Goal: Task Accomplishment & Management: Manage account settings

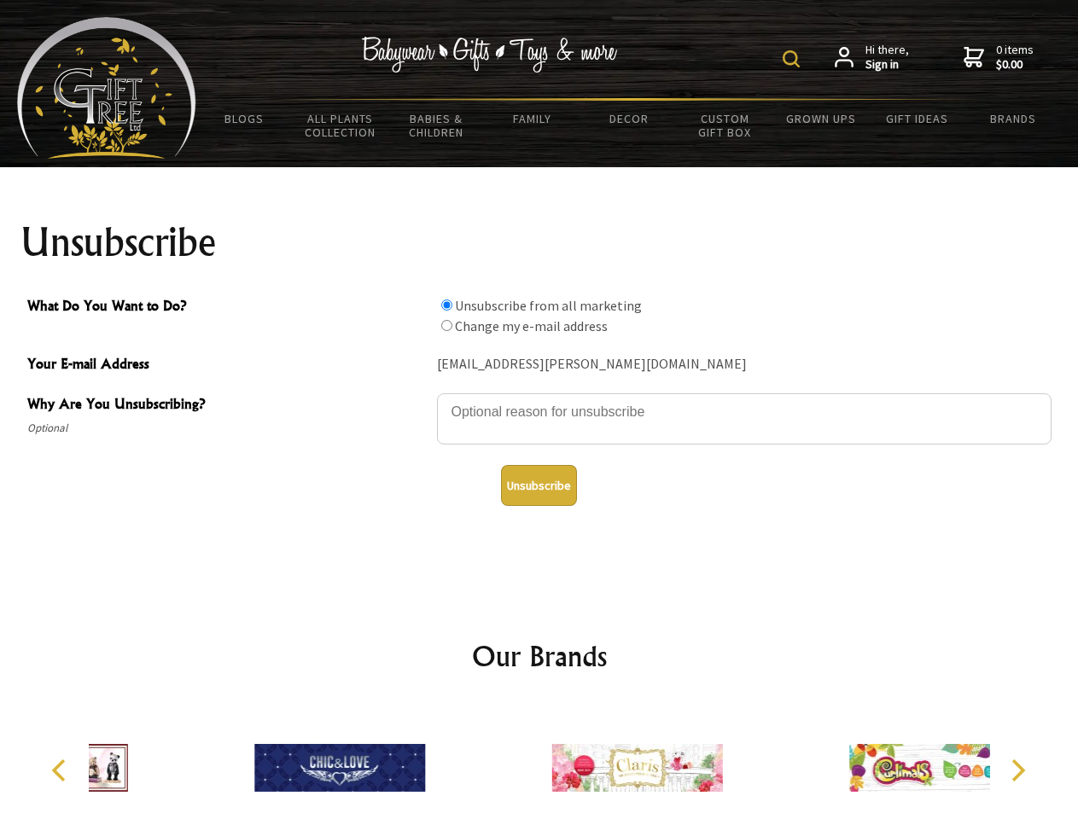
click at [793, 59] on img at bounding box center [790, 58] width 17 height 17
click at [539, 399] on textarea "Why Are You Unsubscribing?" at bounding box center [744, 418] width 614 height 51
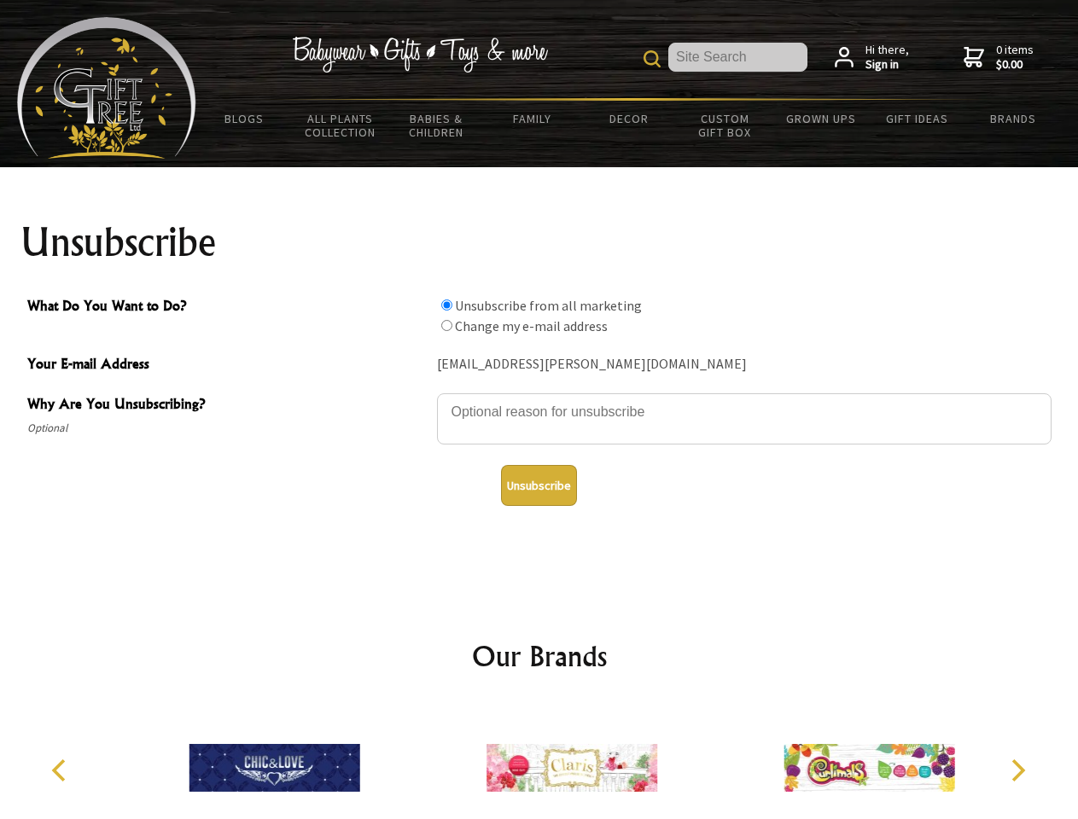
click at [446, 305] on input "What Do You Want to Do?" at bounding box center [446, 304] width 11 height 11
click at [446, 325] on input "What Do You Want to Do?" at bounding box center [446, 325] width 11 height 11
radio input "true"
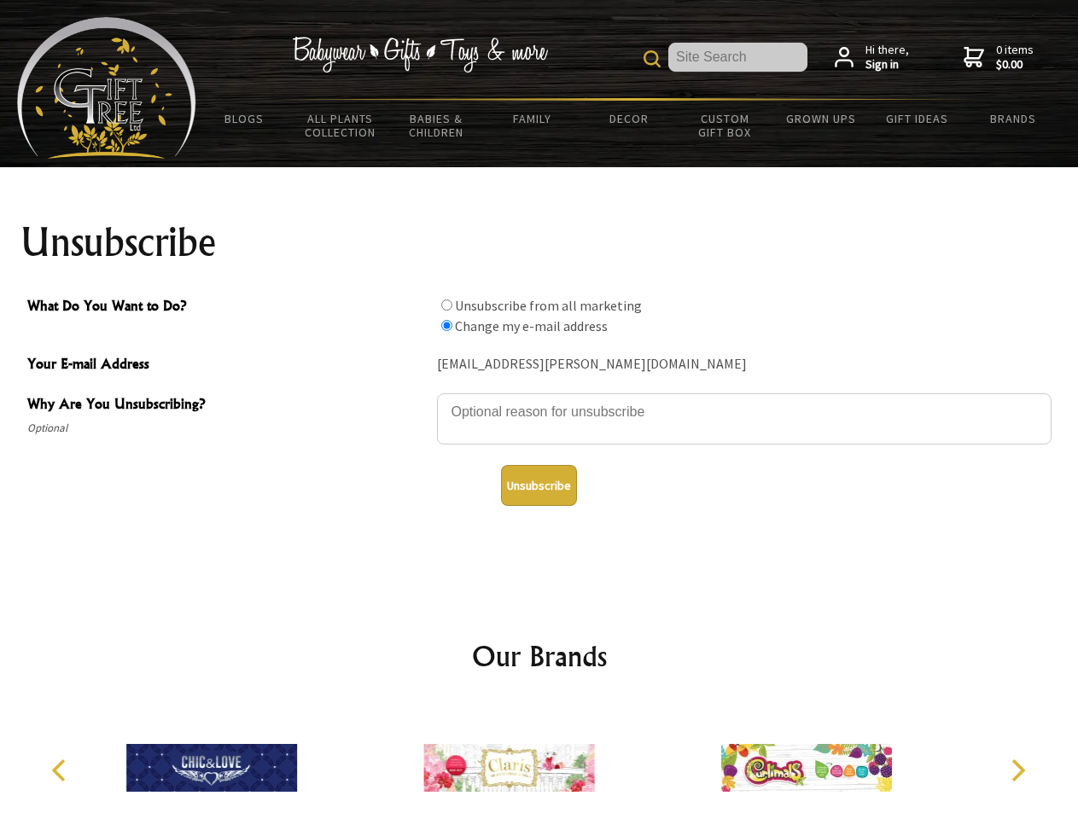
click at [538, 485] on button "Unsubscribe" at bounding box center [539, 485] width 76 height 41
click at [61, 770] on icon "Previous" at bounding box center [60, 770] width 22 height 22
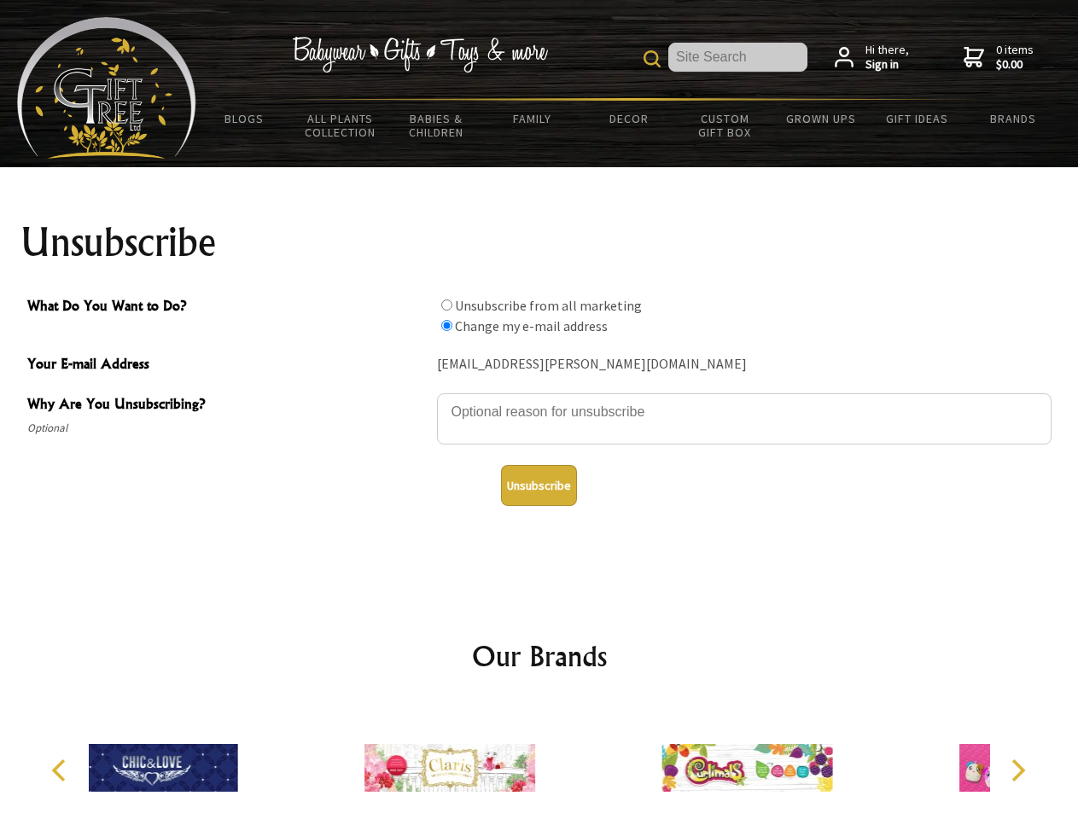
click at [1017, 770] on icon "Next" at bounding box center [1016, 770] width 22 height 22
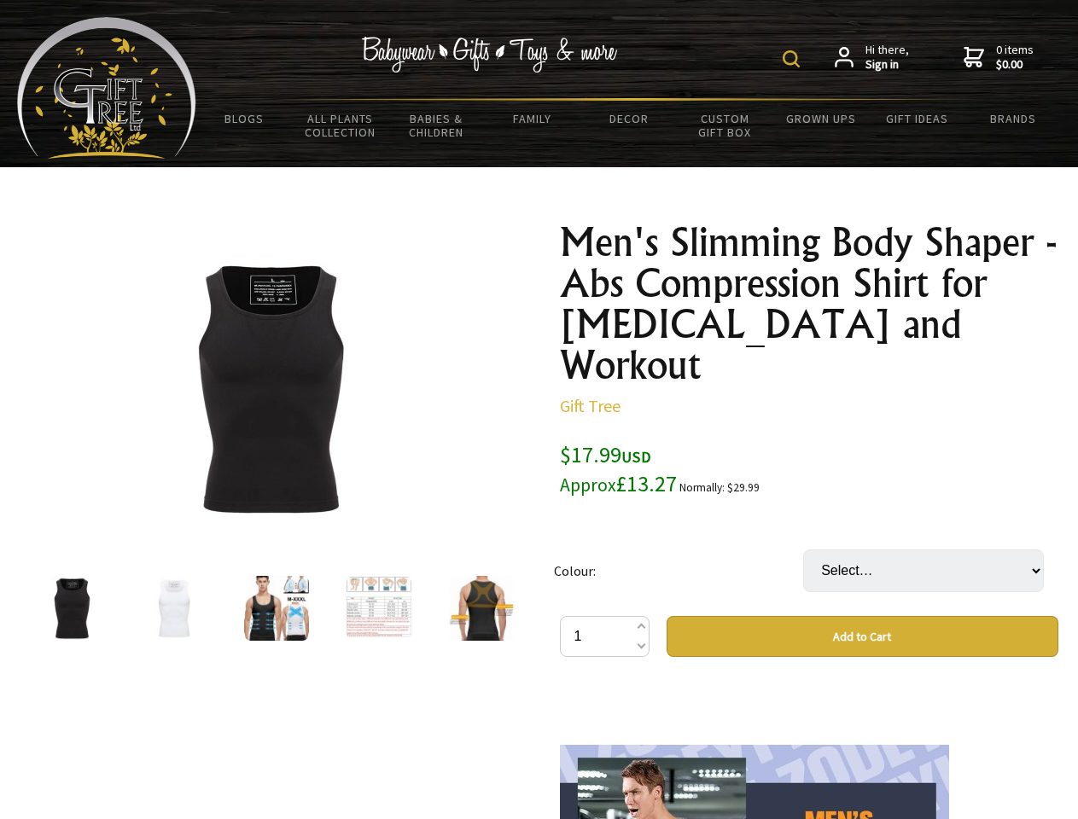
click at [793, 59] on img at bounding box center [790, 58] width 17 height 17
